Goal: Navigation & Orientation: Find specific page/section

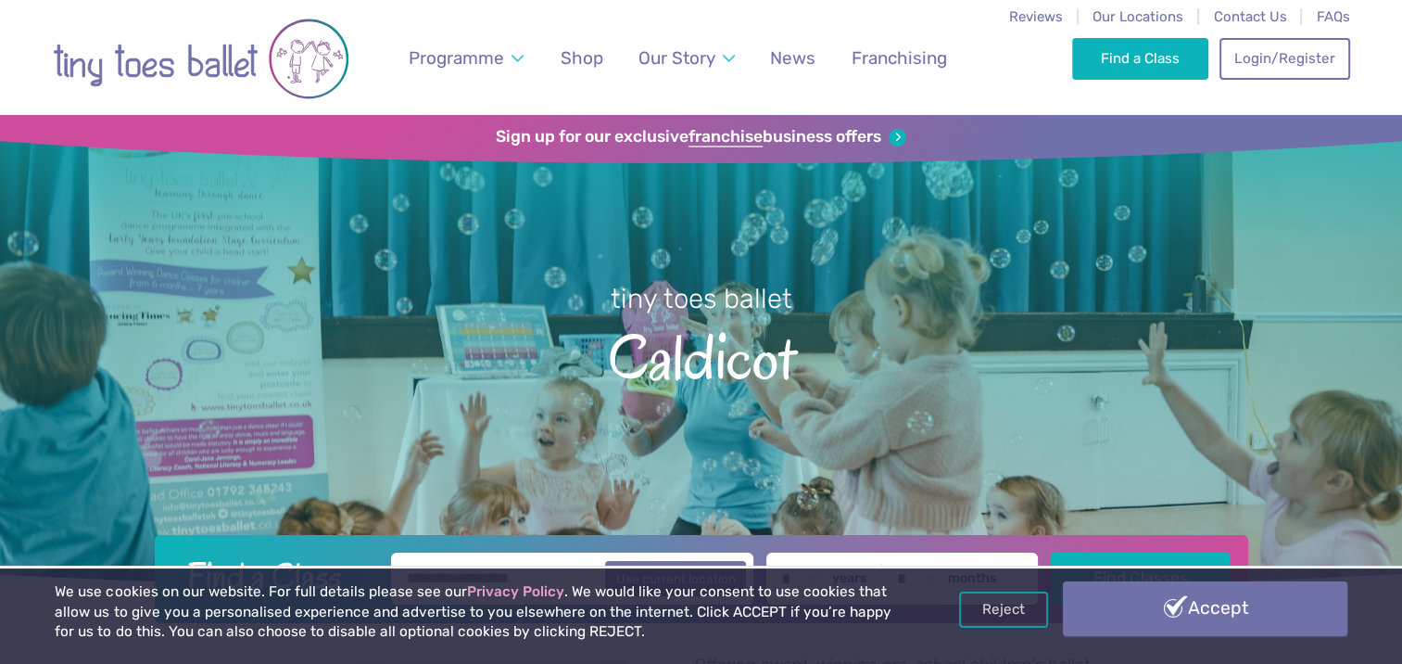
click at [1202, 608] on link "Accept" at bounding box center [1205, 608] width 284 height 54
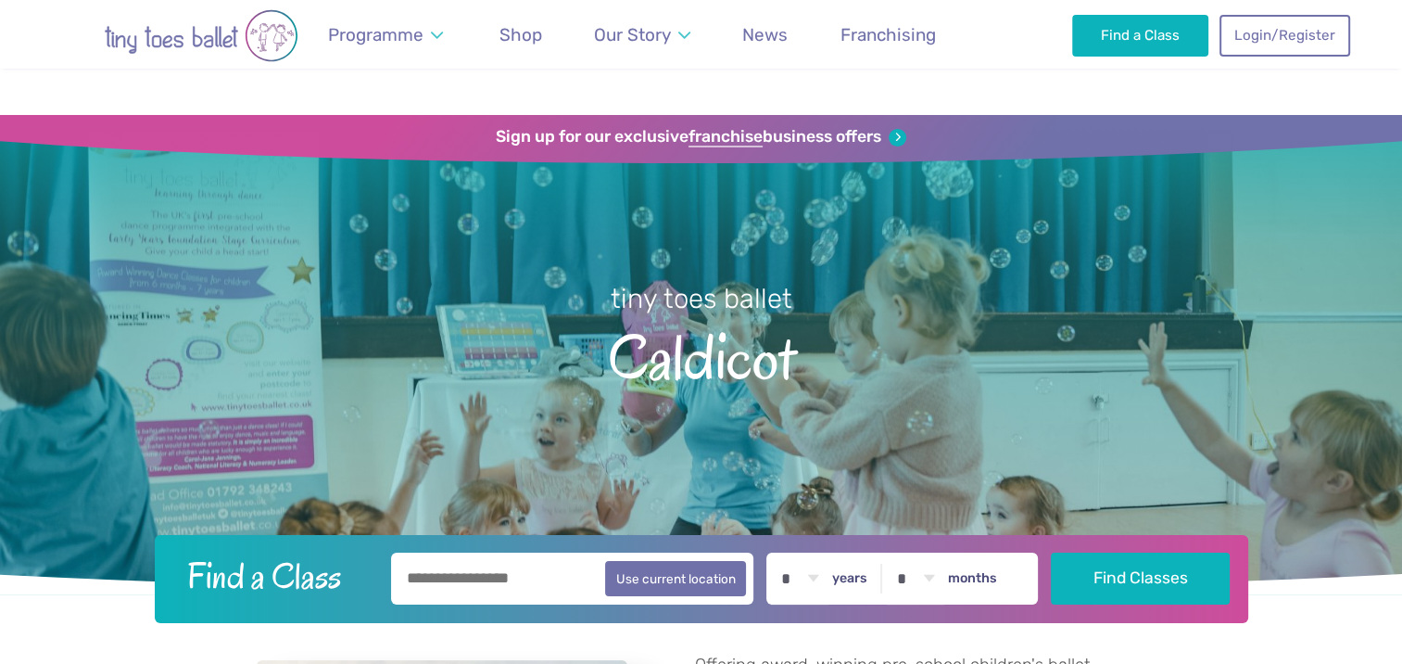
scroll to position [371, 0]
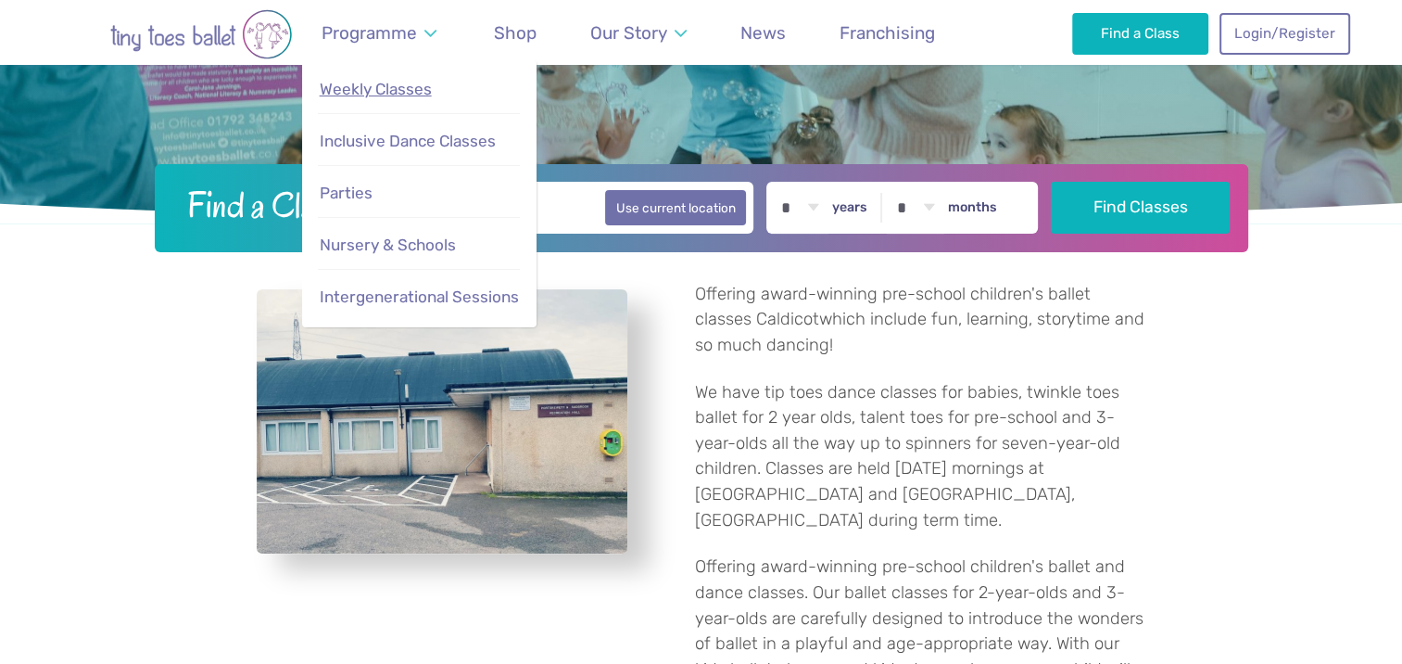
click at [364, 89] on span "Weekly Classes" at bounding box center [376, 89] width 112 height 19
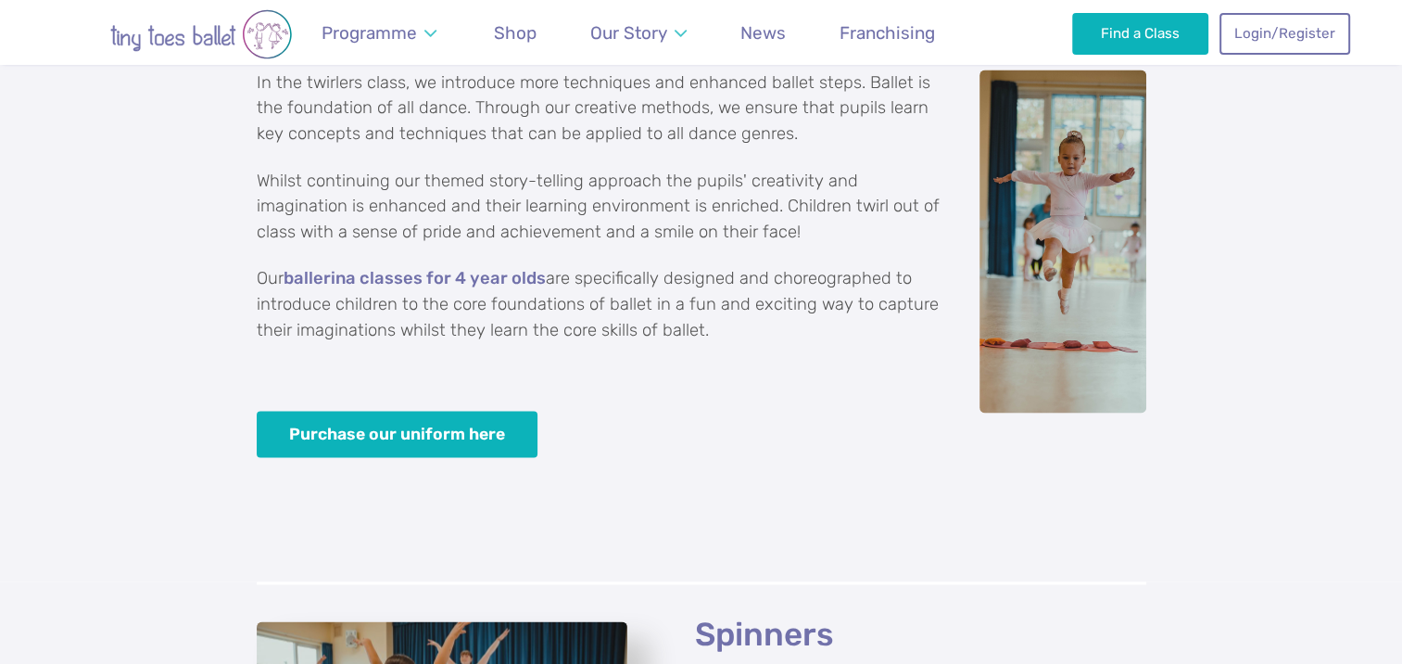
scroll to position [3522, 0]
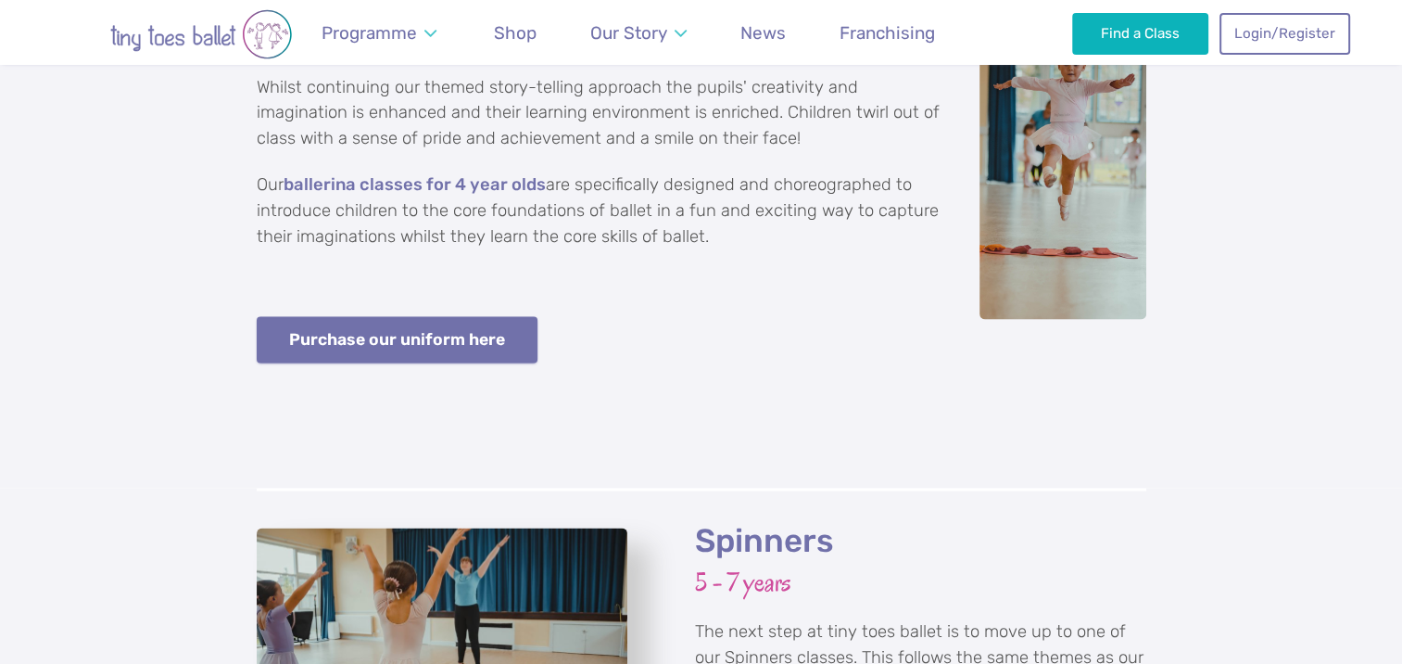
click at [482, 317] on link "Purchase our uniform here" at bounding box center [398, 340] width 282 height 47
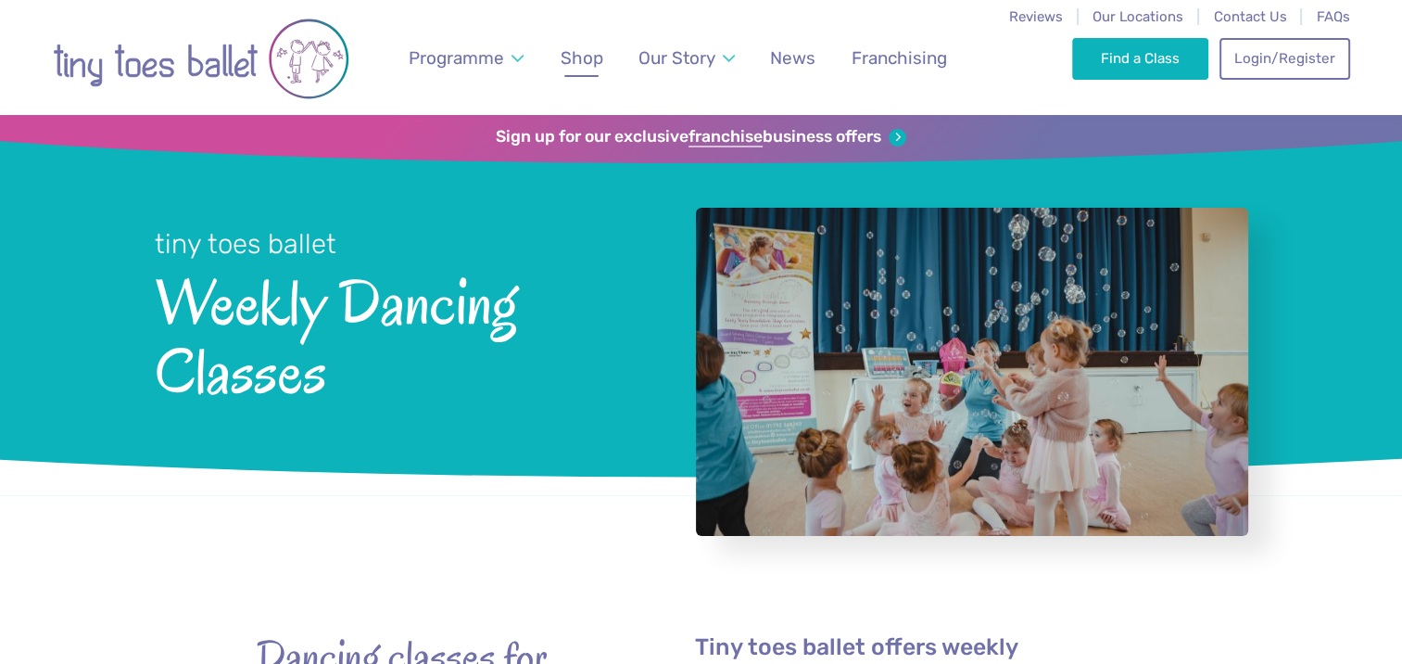
click at [584, 56] on span "Shop" at bounding box center [582, 57] width 43 height 21
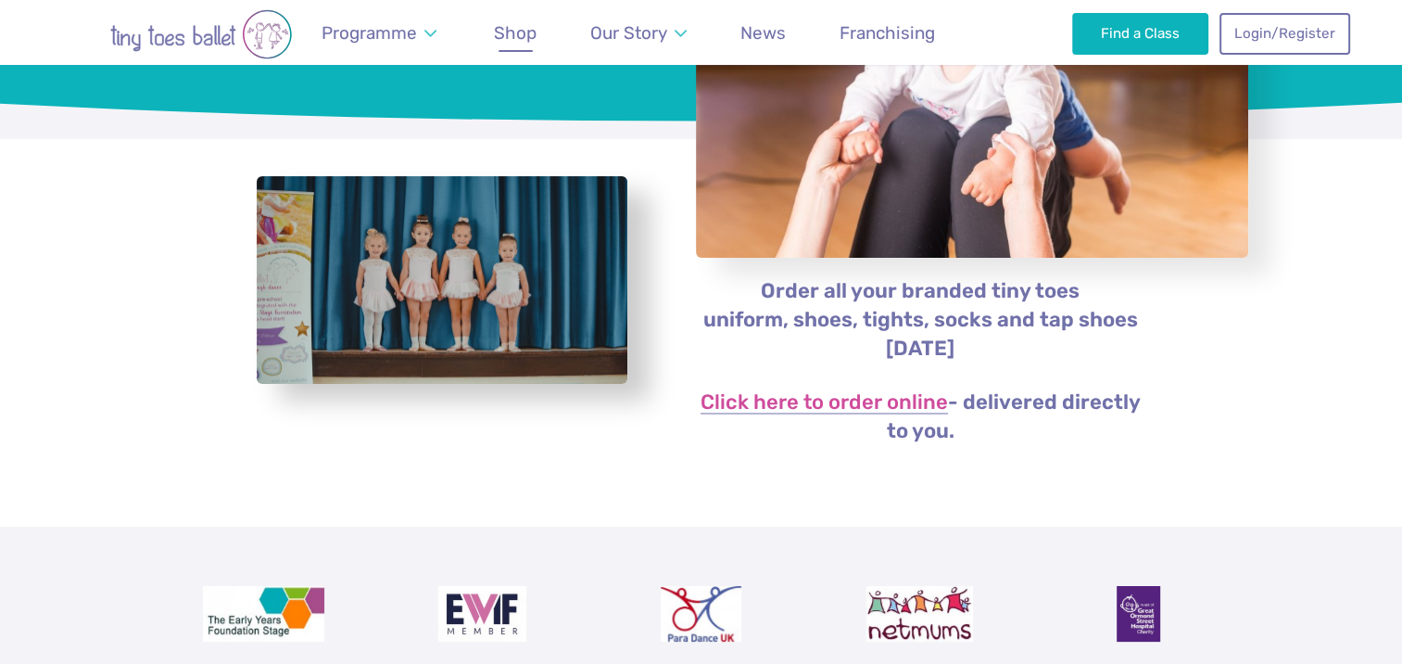
scroll to position [463, 0]
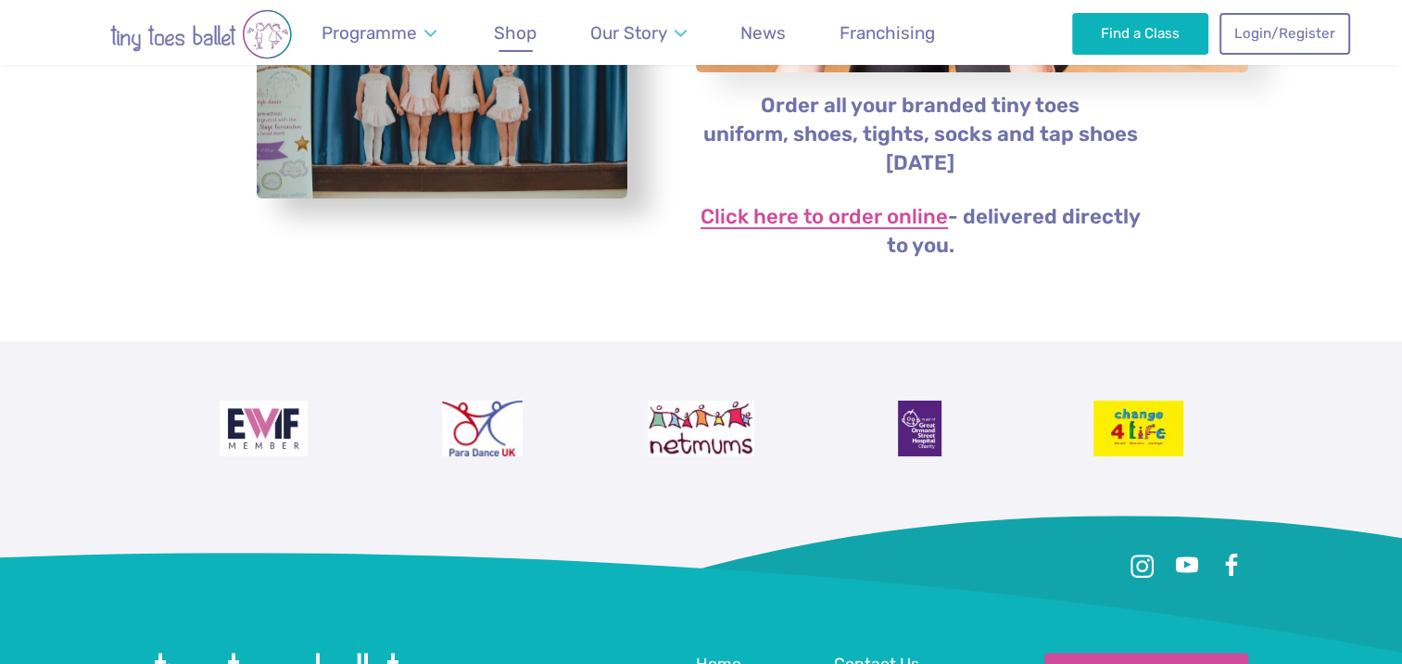
click at [860, 212] on link "Click here to order online" at bounding box center [824, 218] width 247 height 22
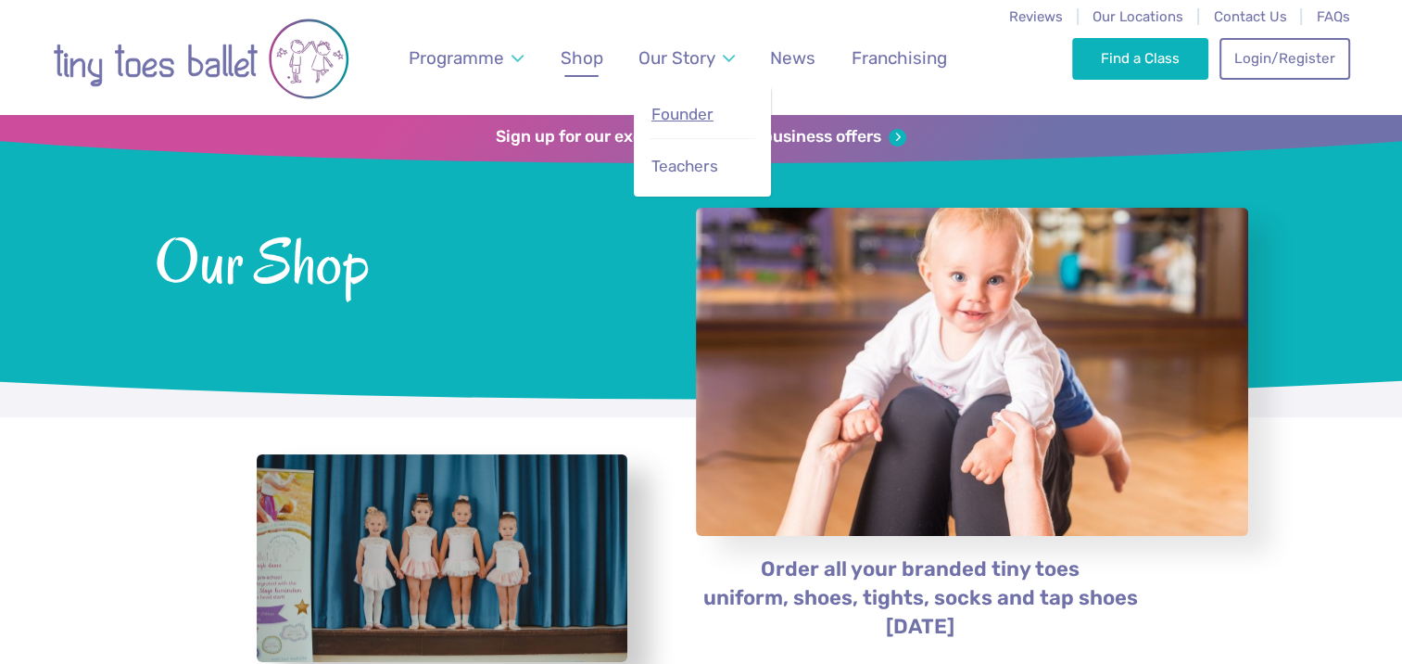
click at [677, 113] on span "Founder" at bounding box center [683, 114] width 62 height 19
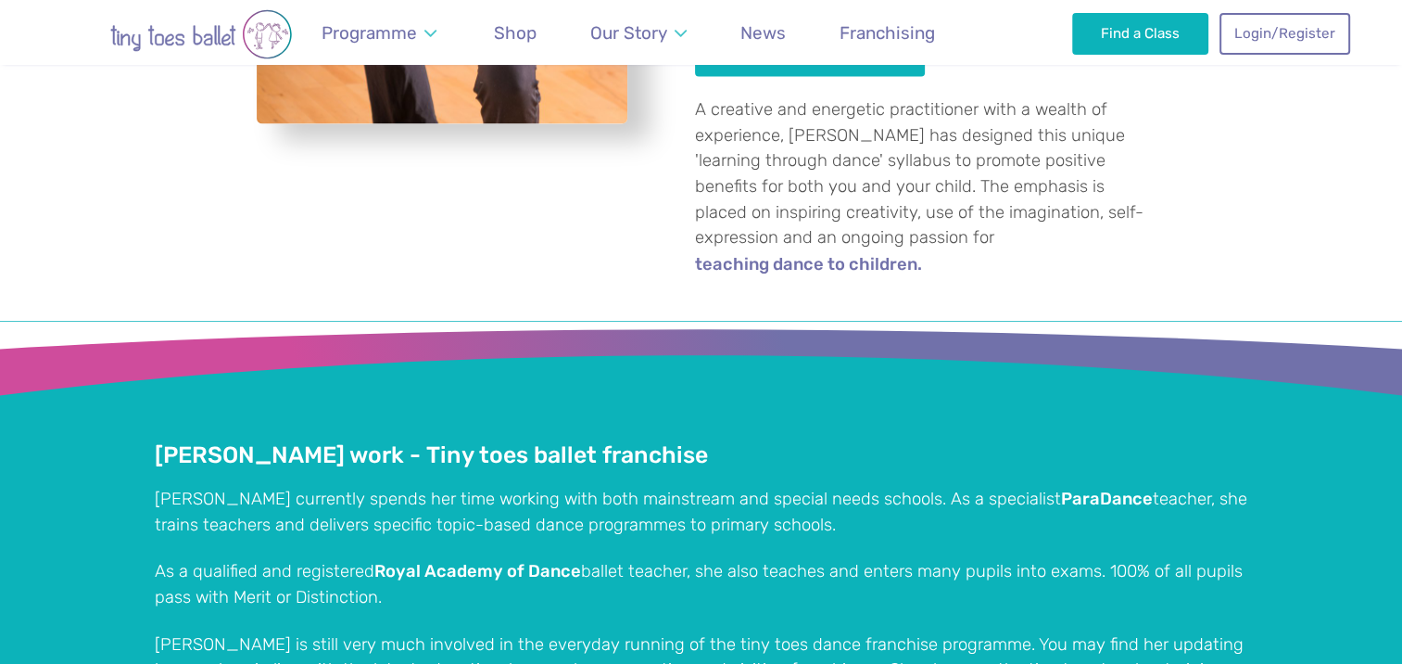
scroll to position [3337, 0]
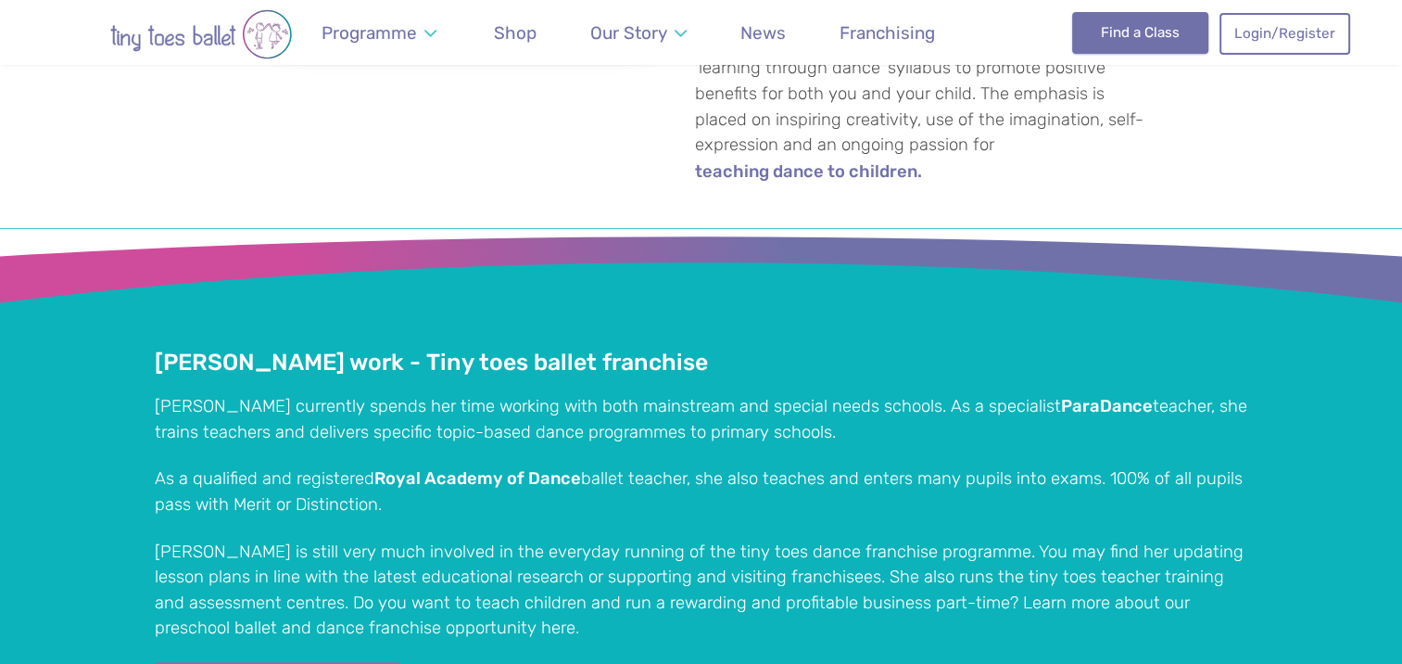
click at [1164, 35] on link "Find a Class" at bounding box center [1140, 32] width 136 height 41
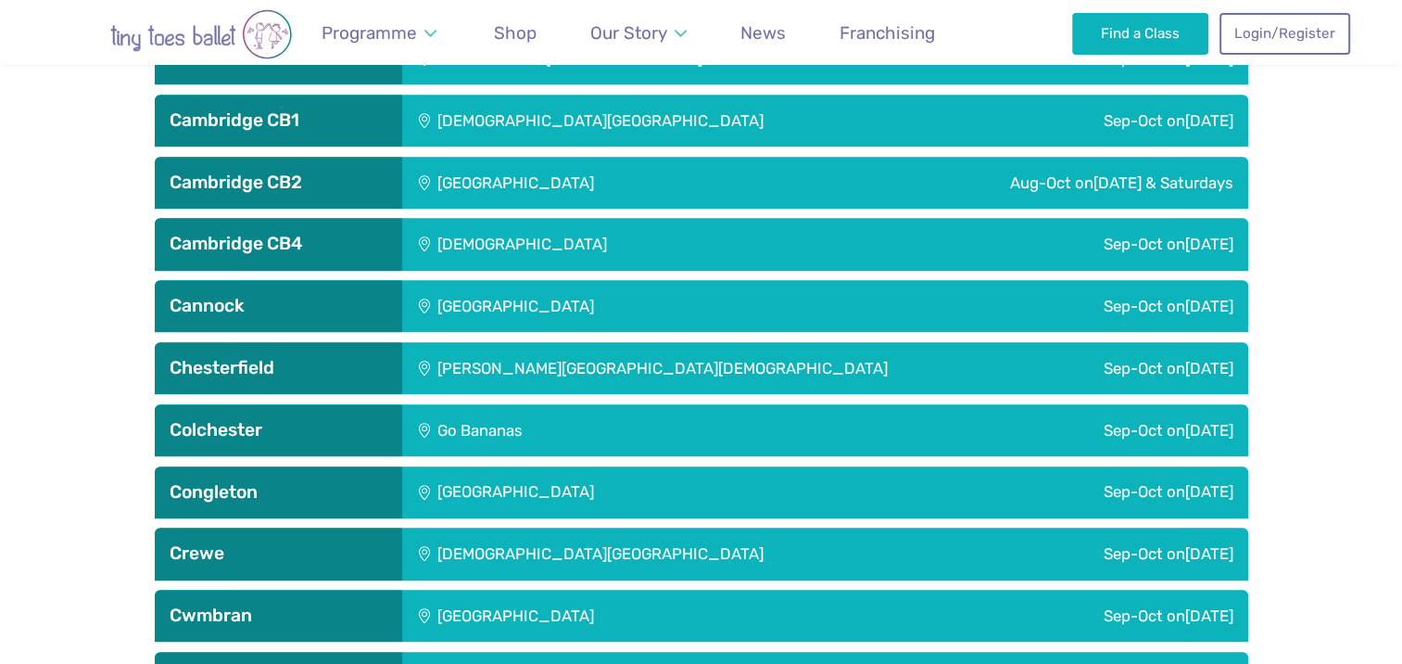
scroll to position [1390, 0]
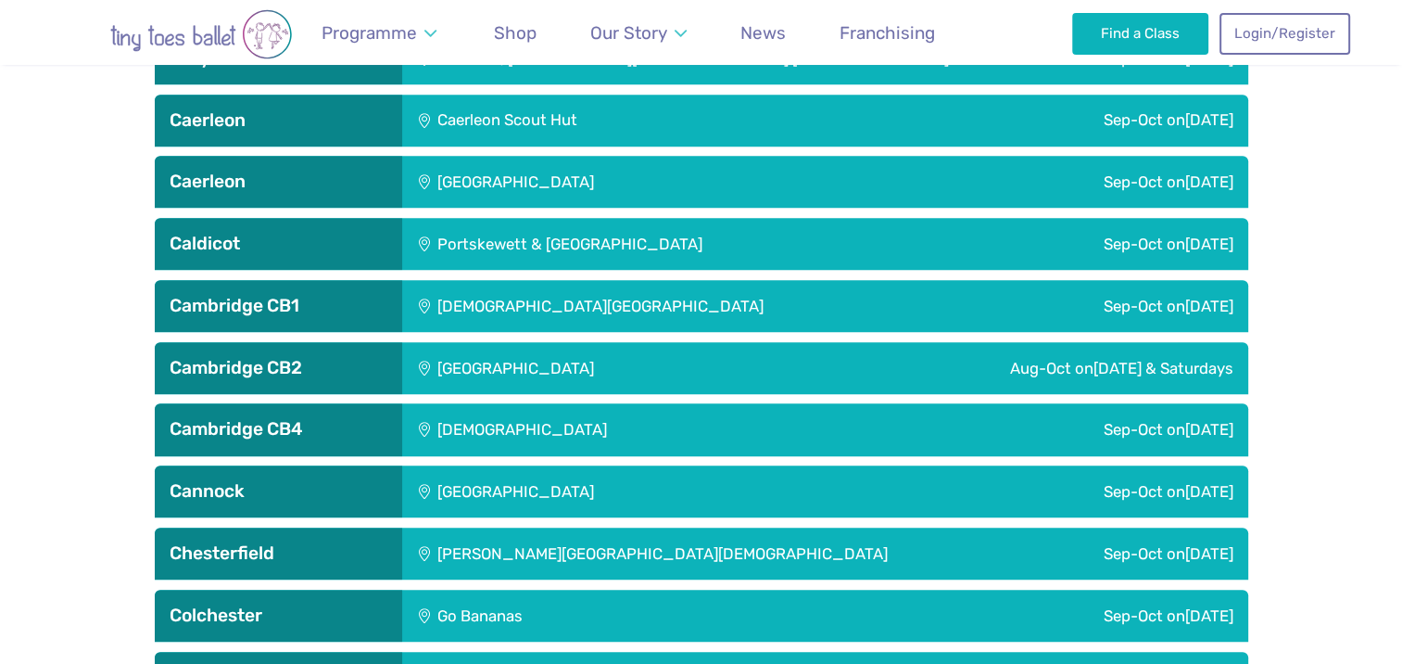
click at [567, 243] on div "Portskewett & [GEOGRAPHIC_DATA]" at bounding box center [683, 244] width 563 height 52
